Goal: Obtain resource: Obtain resource

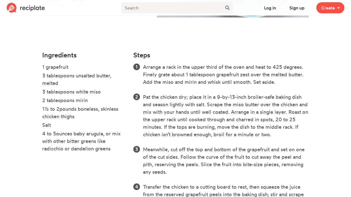
scroll to position [139, 0]
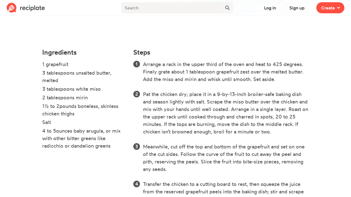
drag, startPoint x: 75, startPoint y: 90, endPoint x: 108, endPoint y: 90, distance: 32.5
click at [108, 90] on li "3 tablespoons white miso" at bounding box center [84, 89] width 84 height 9
copy li "white miso"
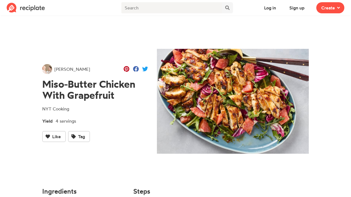
scroll to position [0, 0]
